Goal: Information Seeking & Learning: Learn about a topic

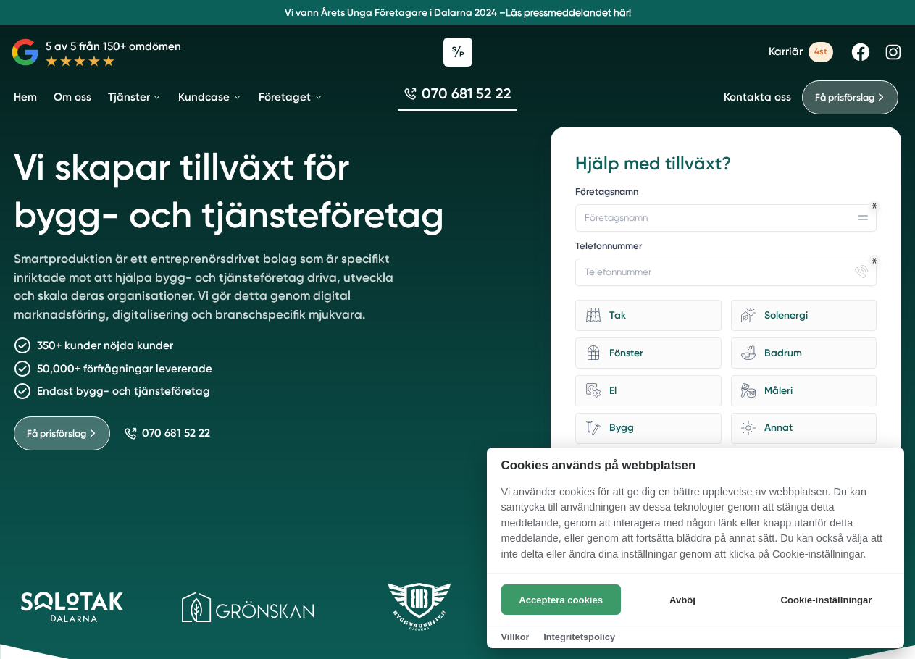
click at [582, 592] on button "Acceptera cookies" at bounding box center [561, 600] width 120 height 30
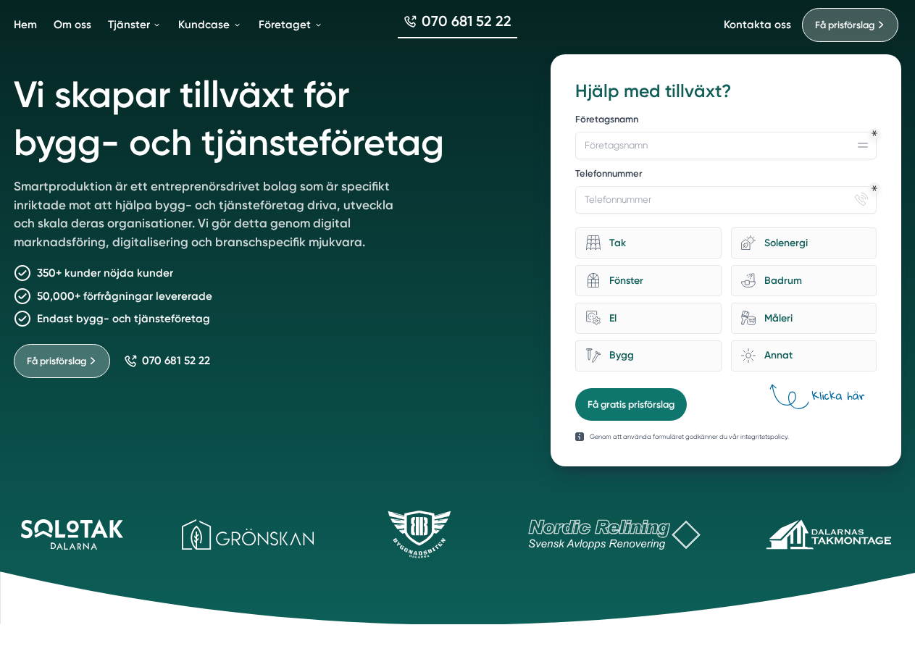
scroll to position [579, 0]
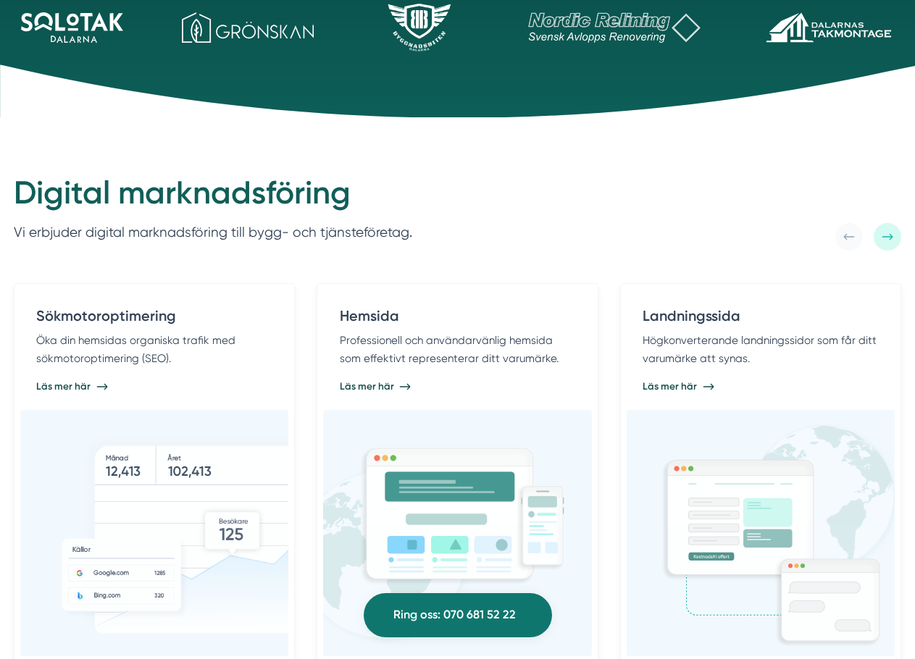
click at [322, 256] on div "Sökmotoroptimering Öka din hemsidas organiska trafik med sökmotoroptimering (SE…" at bounding box center [457, 657] width 915 height 813
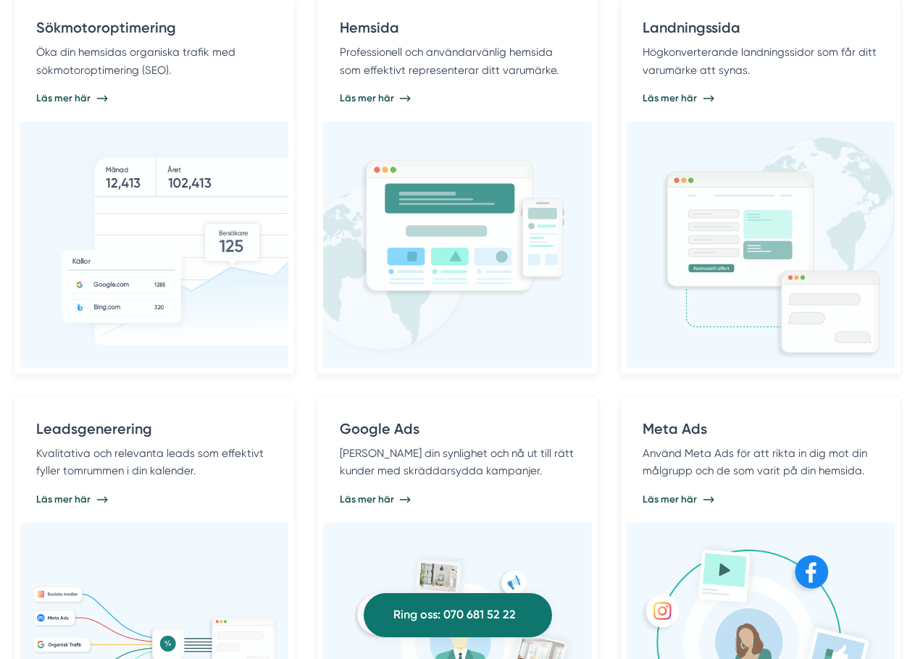
scroll to position [869, 0]
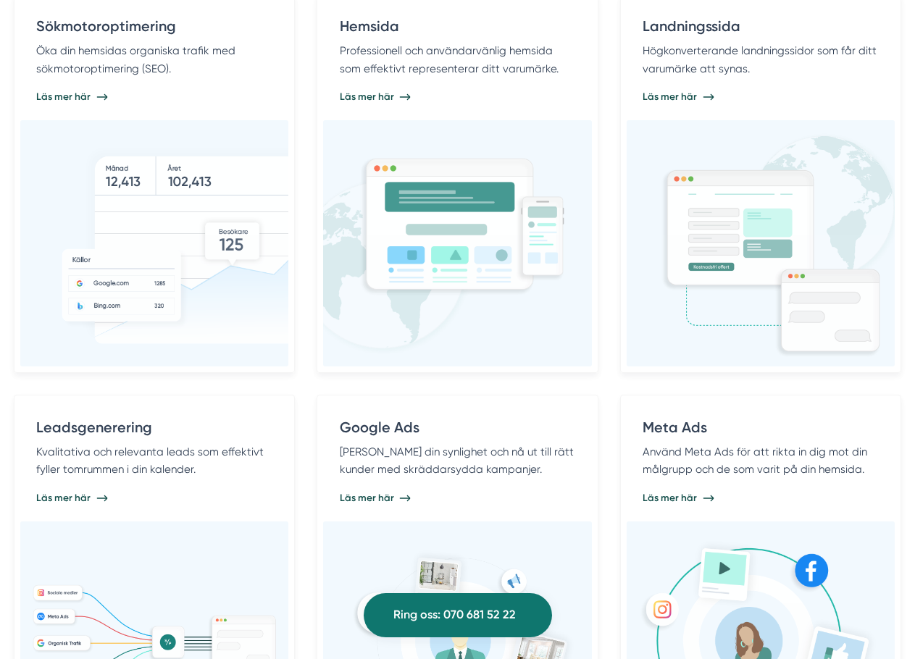
click at [307, 278] on div "Sökmotoroptimering Öka din hemsidas organiska trafik med sökmotoroptimering (SE…" at bounding box center [457, 383] width 887 height 780
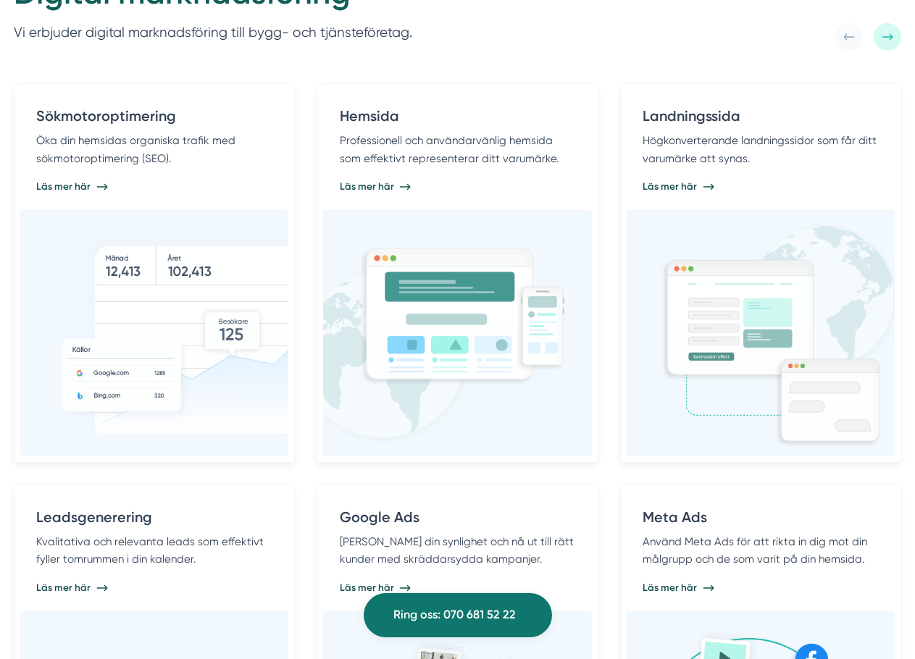
scroll to position [652, 0]
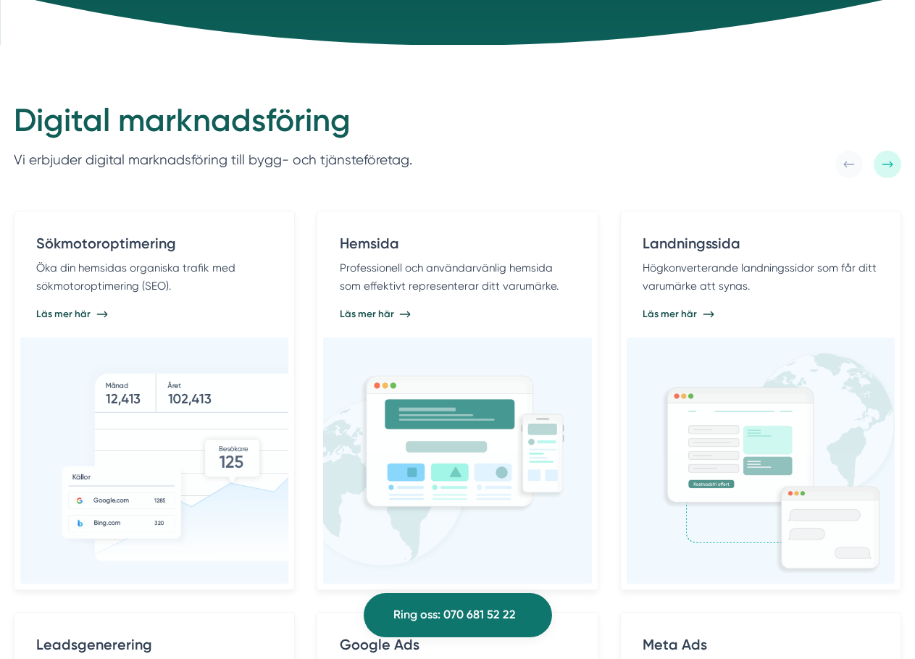
click at [304, 187] on div "Sökmotoroptimering Öka din hemsidas organiska trafik med sökmotoroptimering (SE…" at bounding box center [457, 584] width 915 height 813
click at [303, 199] on div "Sökmotoroptimering Öka din hemsidas organiska trafik med sökmotoroptimering (SE…" at bounding box center [457, 584] width 915 height 813
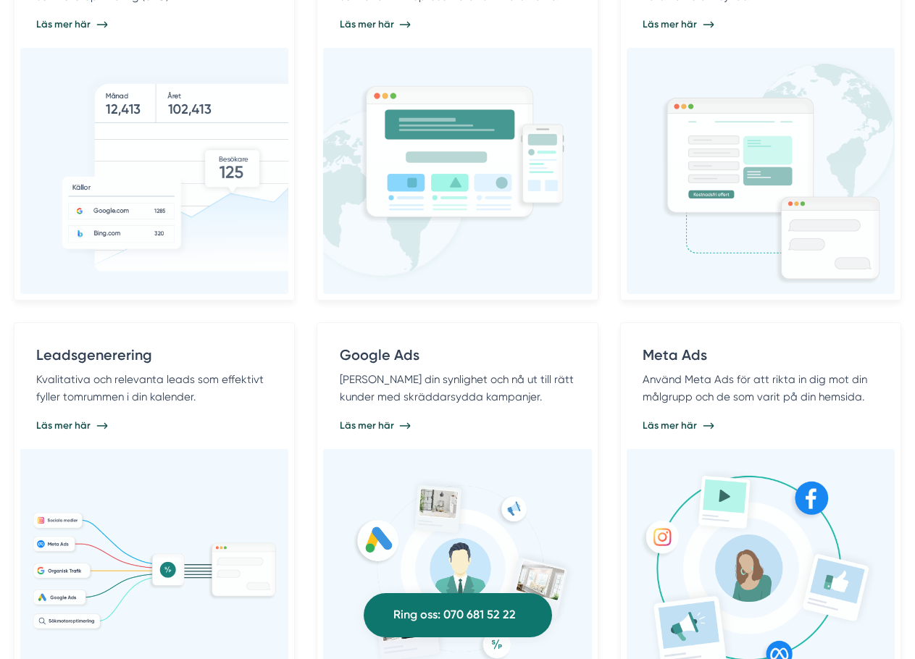
click at [311, 315] on div "Sökmotoroptimering Öka din hemsidas organiska trafik med sökmotoroptimering (SE…" at bounding box center [457, 311] width 887 height 780
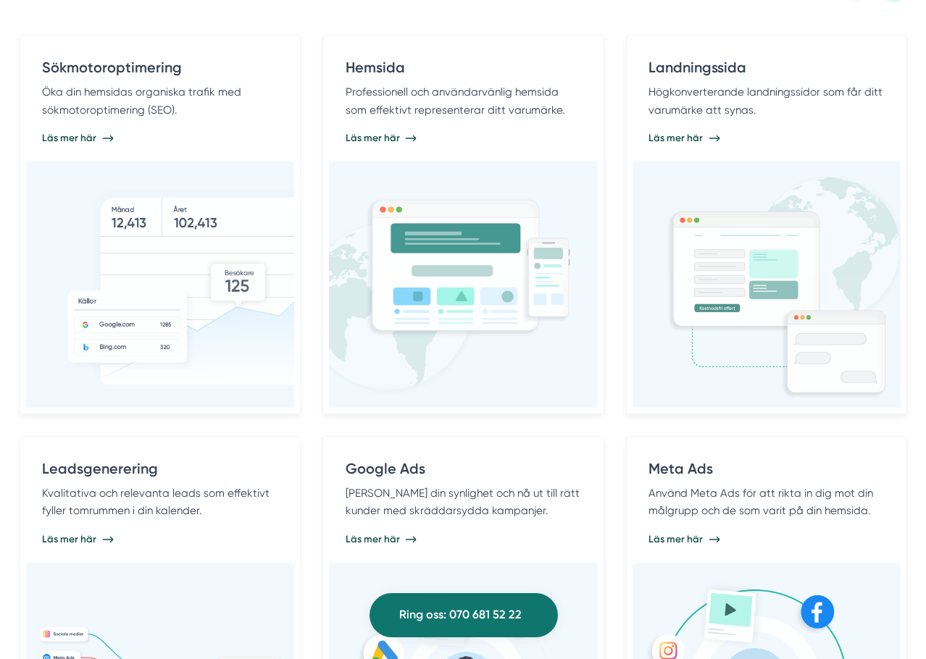
scroll to position [652, 0]
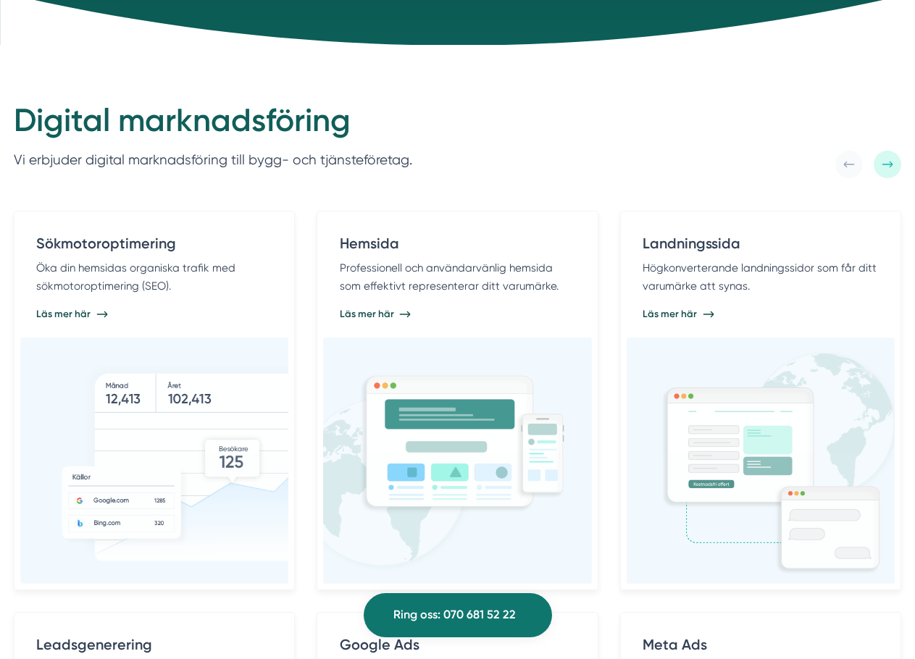
click at [296, 195] on div "Sökmotoroptimering Öka din hemsidas organiska trafik med sökmotoroptimering (SE…" at bounding box center [457, 584] width 915 height 813
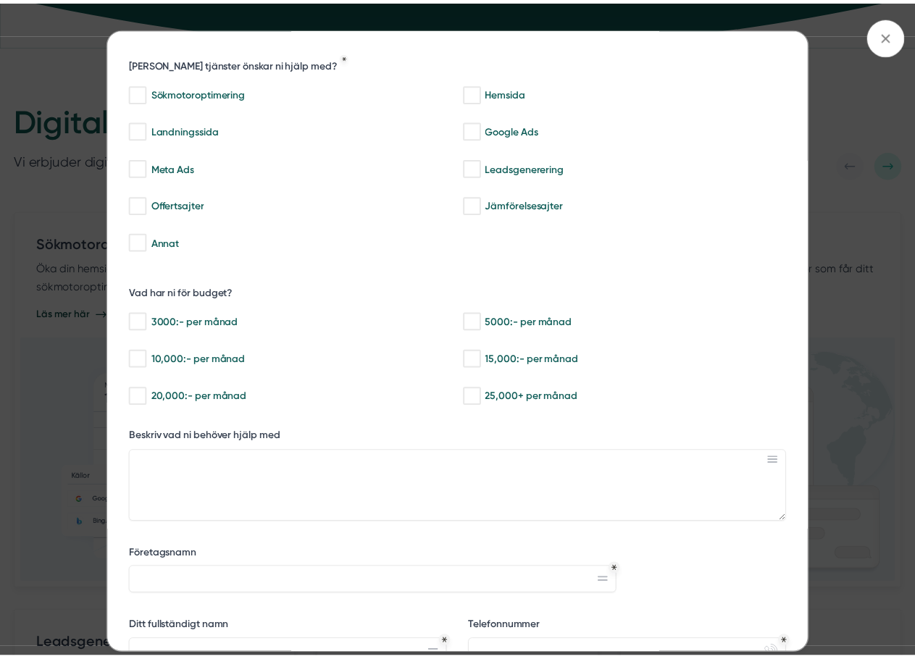
scroll to position [173, 0]
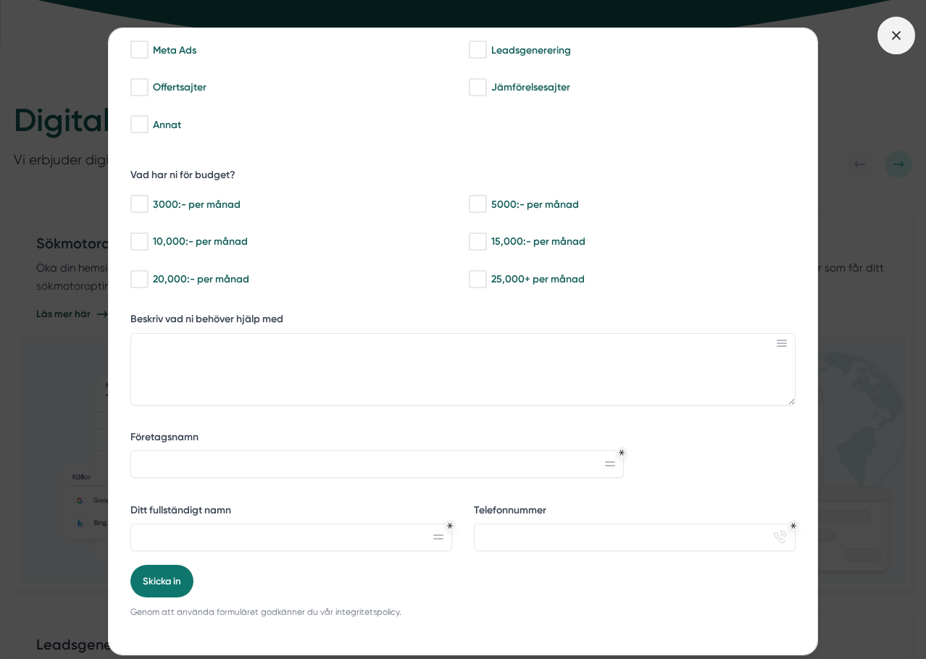
click at [891, 37] on icon at bounding box center [896, 36] width 16 height 16
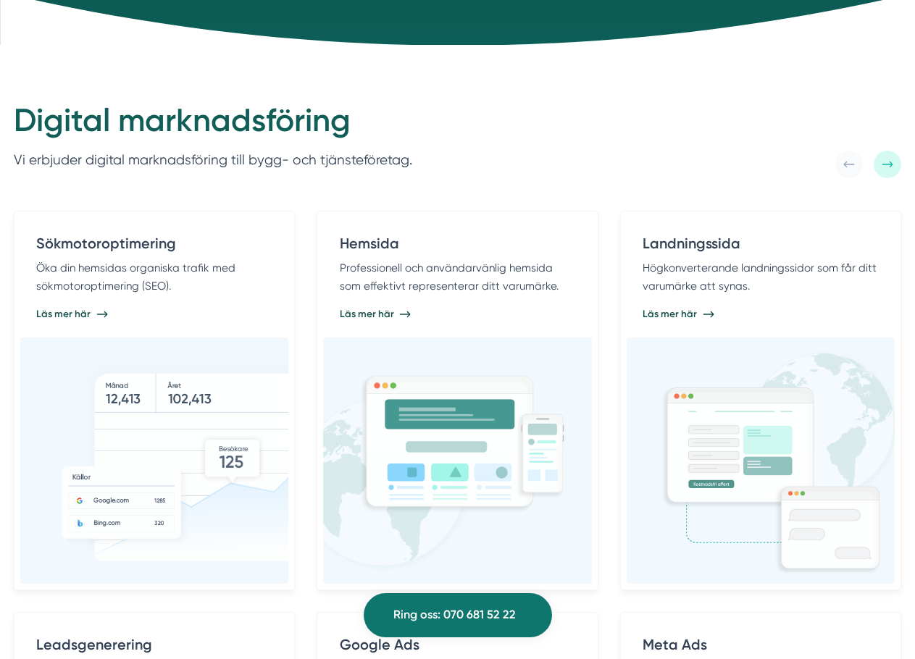
click at [306, 193] on div "Sökmotoroptimering Öka din hemsidas organiska trafik med sökmotoroptimering (SE…" at bounding box center [457, 584] width 915 height 813
click at [300, 185] on div "Sökmotoroptimering Öka din hemsidas organiska trafik med sökmotoroptimering (SE…" at bounding box center [457, 584] width 915 height 813
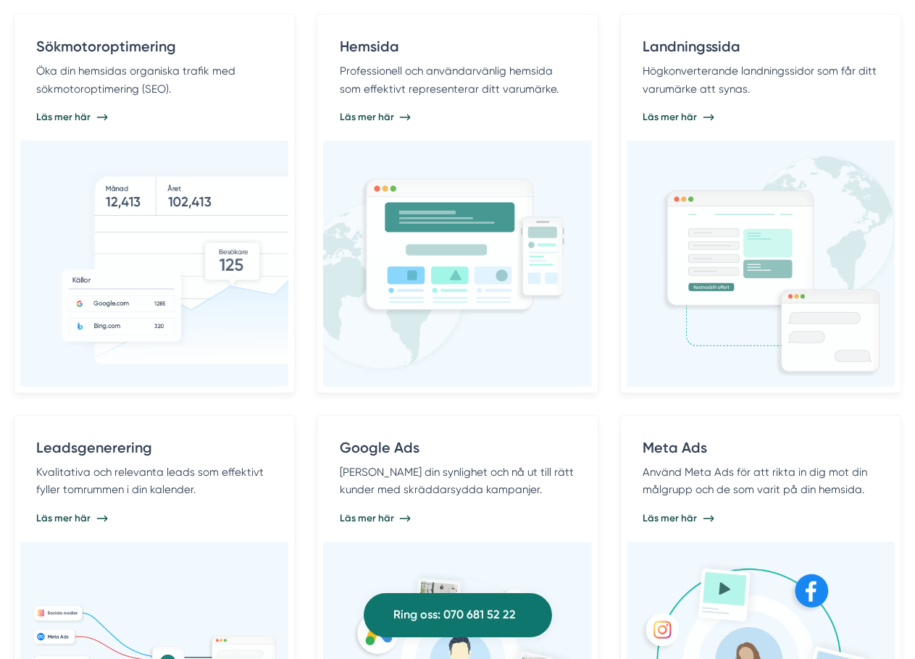
scroll to position [869, 0]
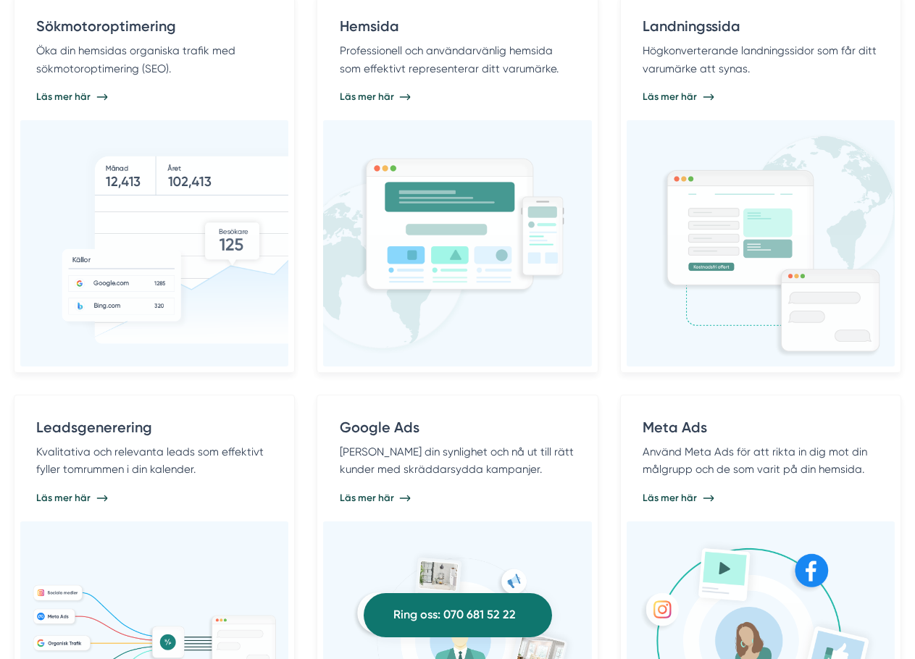
click at [309, 184] on div "Sökmotoroptimering Öka din hemsidas organiska trafik med sökmotoroptimering (SE…" at bounding box center [457, 383] width 887 height 780
